Goal: Task Accomplishment & Management: Manage account settings

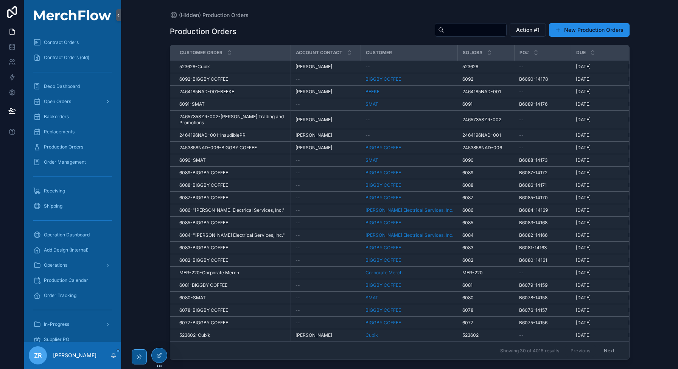
click at [471, 21] on div "Production Orders Action #1 New Production Orders Customer order Account Contac…" at bounding box center [400, 188] width 460 height 341
click at [466, 29] on input "scrollable content" at bounding box center [475, 30] width 62 height 11
paste input "******"
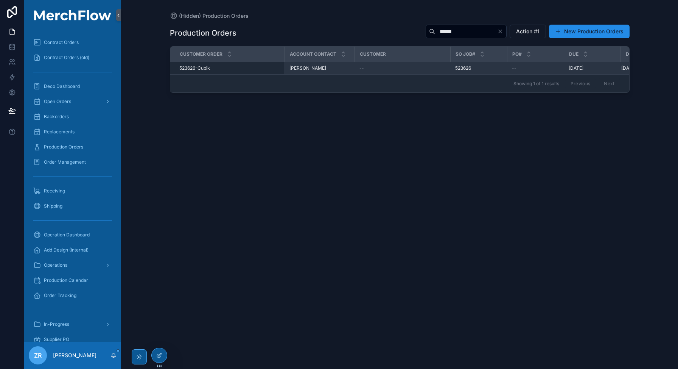
type input "******"
click at [199, 70] on span "523626-Cubik" at bounding box center [194, 68] width 31 height 6
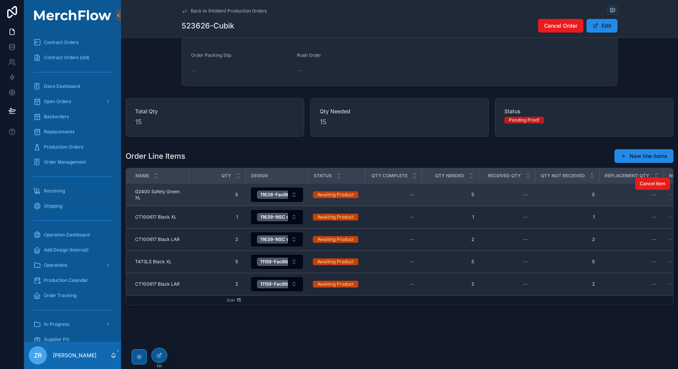
scroll to position [217, 0]
click at [294, 191] on button "11638-Facilities [PERSON_NAME]-Heat Transfer" at bounding box center [276, 194] width 53 height 15
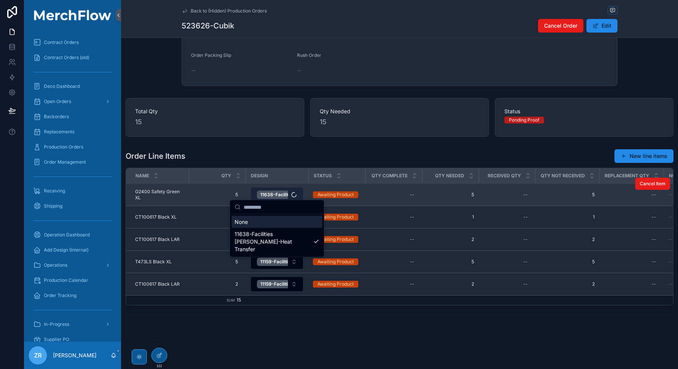
click at [295, 191] on button "11638-Facilities [PERSON_NAME]-Heat Transfer" at bounding box center [276, 194] width 53 height 15
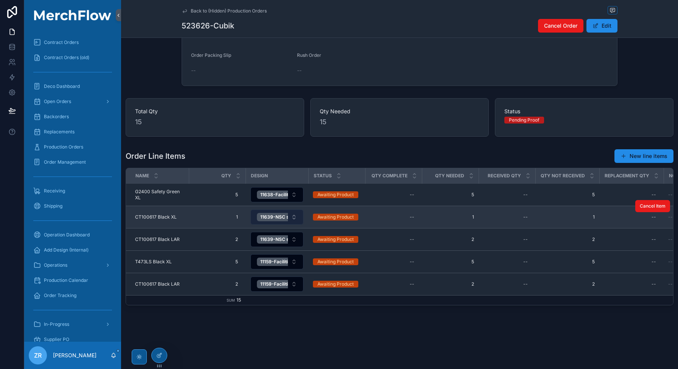
click at [297, 210] on button "11639-NSC snow_white-Cubik-Heat Transfer" at bounding box center [276, 216] width 53 height 15
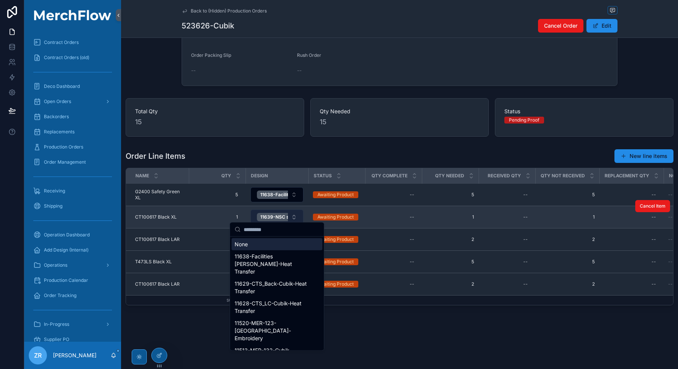
click at [297, 210] on button "11639-NSC snow_white-Cubik-Heat Transfer" at bounding box center [276, 216] width 53 height 15
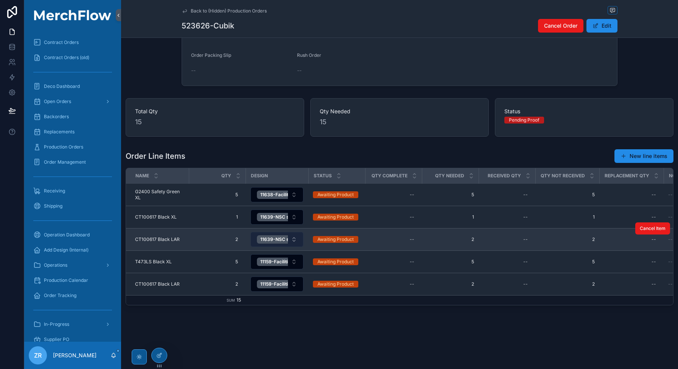
click at [296, 237] on button "11639-NSC snow_white-Cubik-Heat Transfer" at bounding box center [276, 239] width 53 height 15
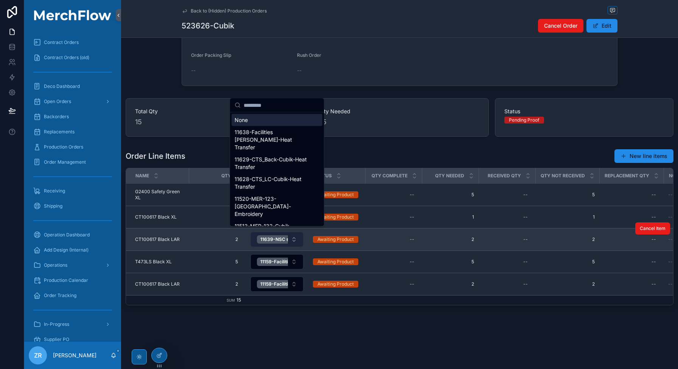
click at [296, 237] on button "11639-NSC snow_white-Cubik-Heat Transfer" at bounding box center [276, 239] width 53 height 15
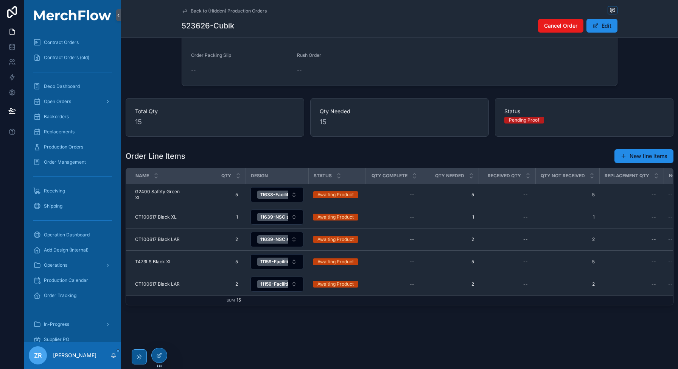
click at [383, 345] on div "Back to (Hidden) Production Orders 523626-Cubik Cancel Order Edit Customer orde…" at bounding box center [399, 85] width 557 height 566
click at [75, 147] on span "Production Orders" at bounding box center [63, 147] width 39 height 6
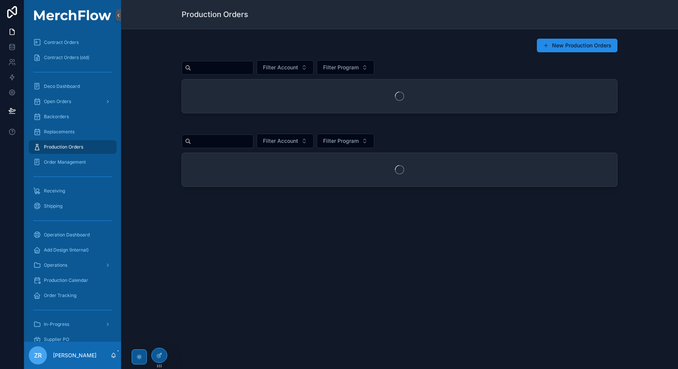
click at [229, 70] on input "scrollable content" at bounding box center [222, 67] width 62 height 11
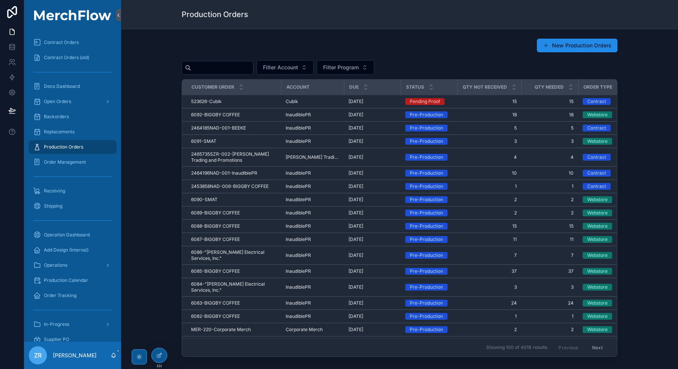
paste input "******"
type input "******"
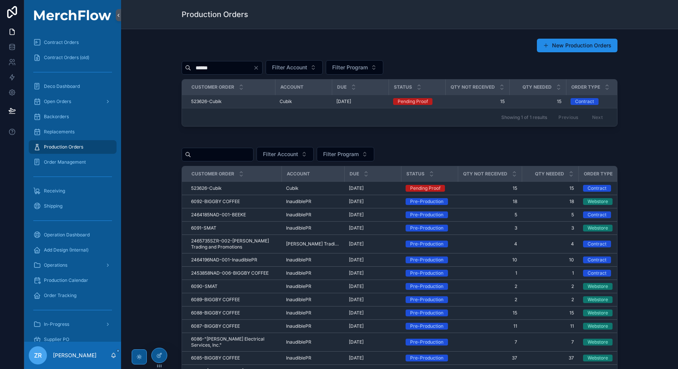
click at [221, 102] on div "523626-Cubik 523626-Cubik" at bounding box center [230, 101] width 79 height 6
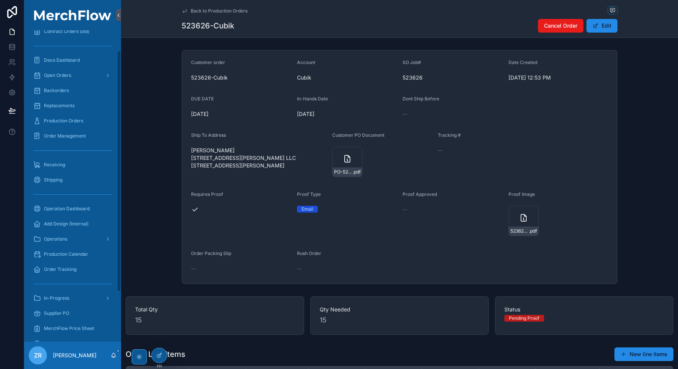
scroll to position [28, 0]
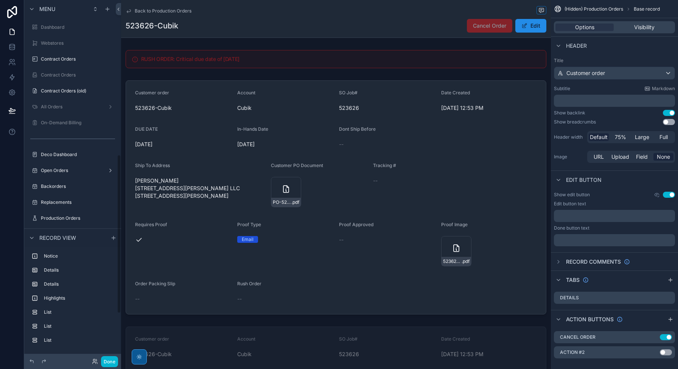
click at [95, 361] on div "Done" at bounding box center [103, 361] width 30 height 11
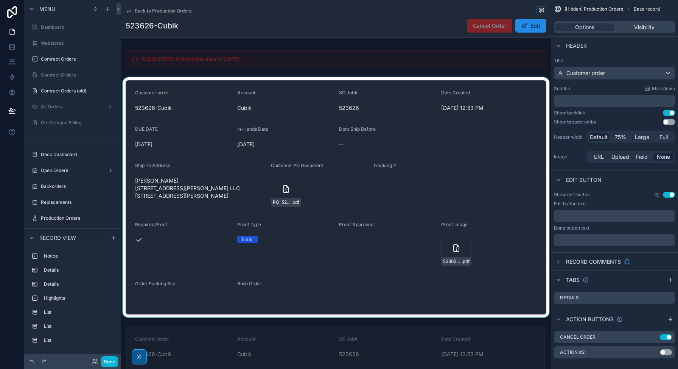
scroll to position [350, 0]
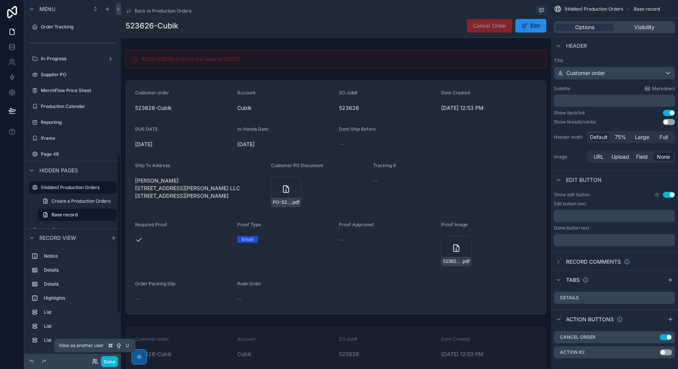
click at [95, 360] on icon at bounding box center [94, 360] width 2 height 2
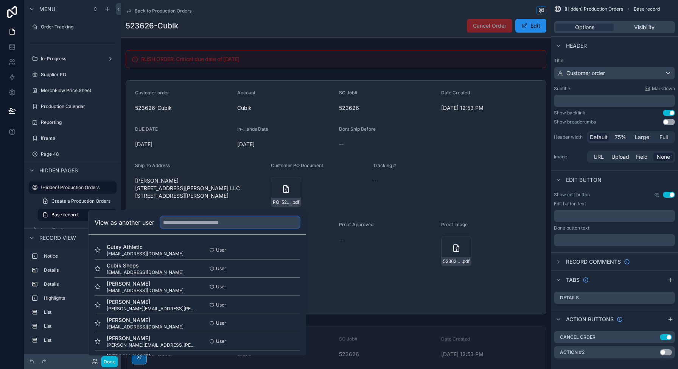
click at [198, 224] on input "text" at bounding box center [229, 222] width 139 height 12
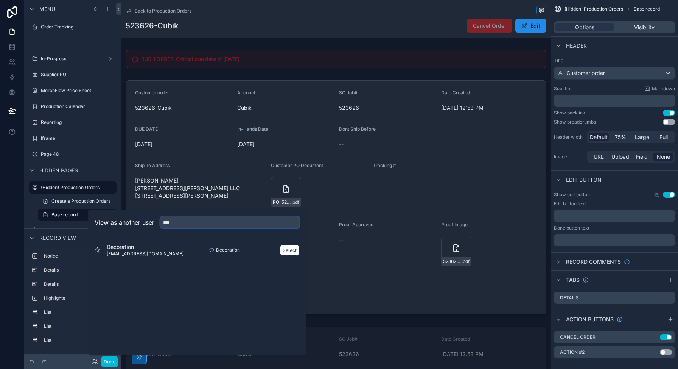
type input "***"
click at [131, 252] on span "decoration@merchflow.com" at bounding box center [145, 253] width 77 height 6
click at [288, 253] on button "Select" at bounding box center [290, 249] width 20 height 11
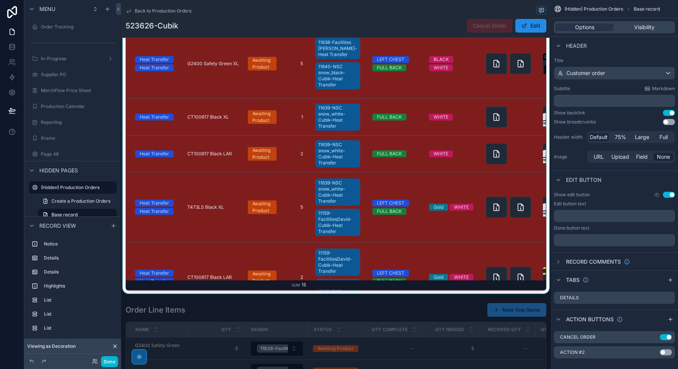
scroll to position [549, 0]
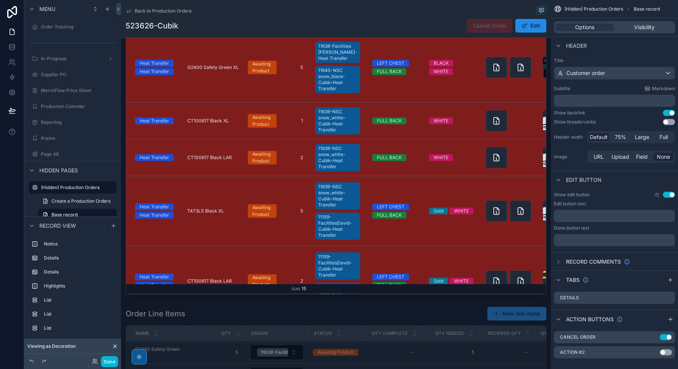
click at [375, 314] on div "RUSH ORDER: Critical due date of [DATE] Customer order 523626-Cubik Account Cub…" at bounding box center [336, 24] width 430 height 1053
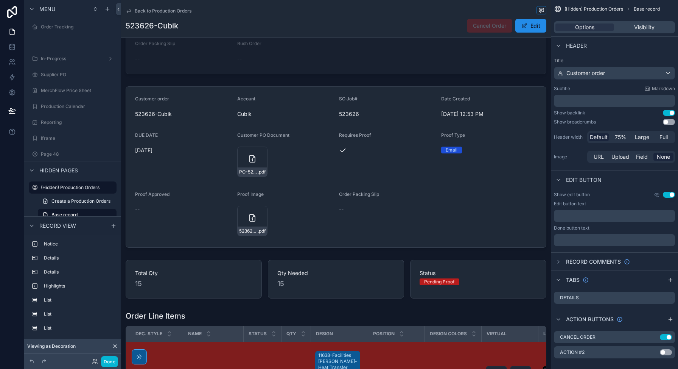
scroll to position [164, 0]
